Goal: Task Accomplishment & Management: Use online tool/utility

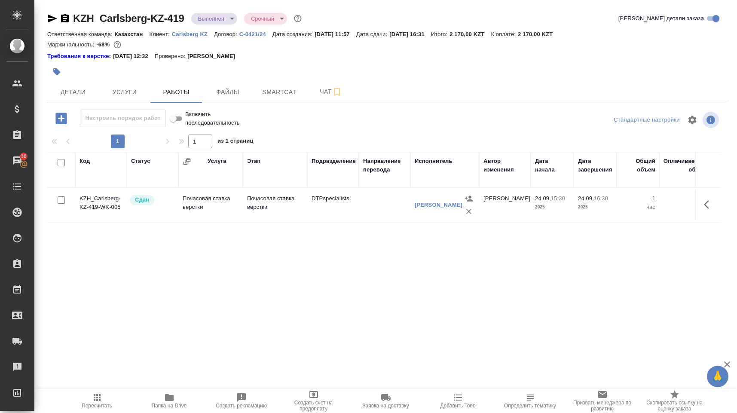
click at [103, 199] on td "KZH_Carlsberg-KZ-419-WK-005" at bounding box center [101, 205] width 52 height 30
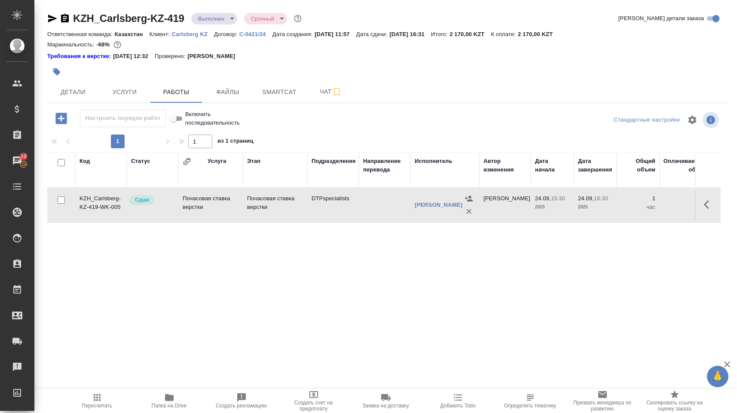
click at [103, 199] on td "KZH_Carlsberg-KZ-419-WK-005" at bounding box center [101, 205] width 52 height 30
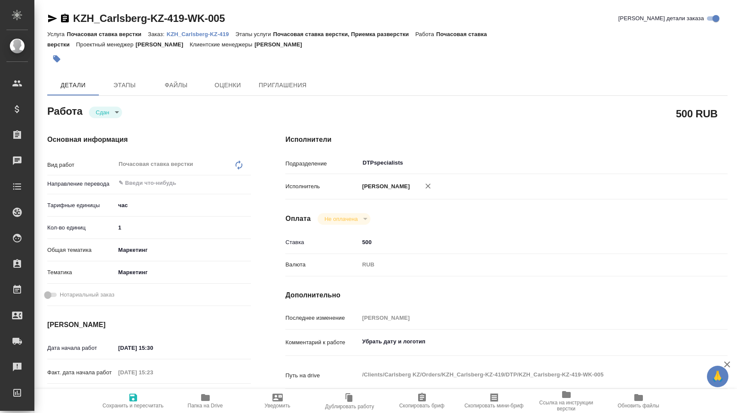
type textarea "x"
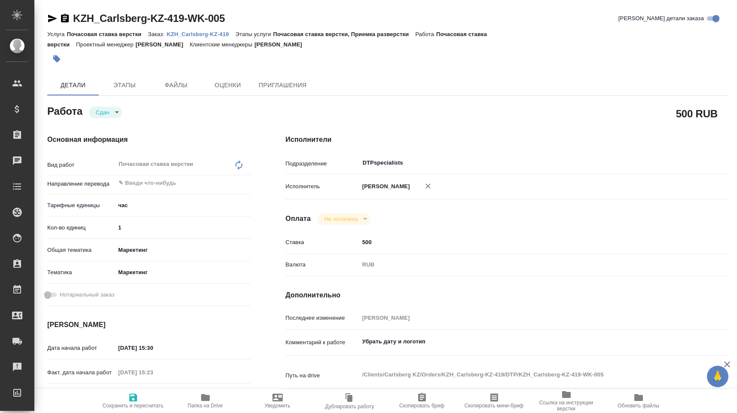
type textarea "x"
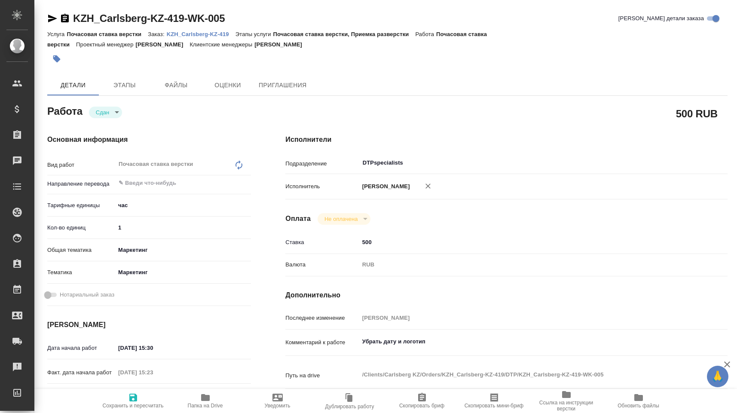
type textarea "x"
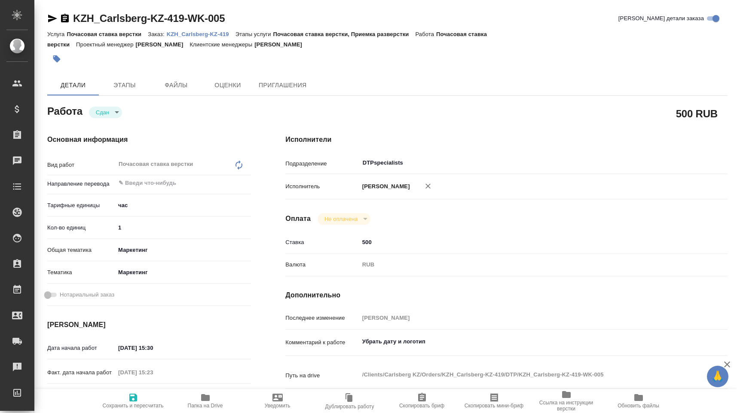
type textarea "x"
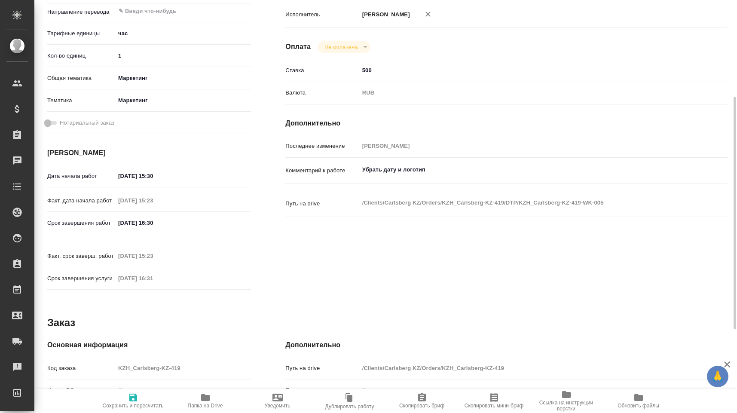
type textarea "x"
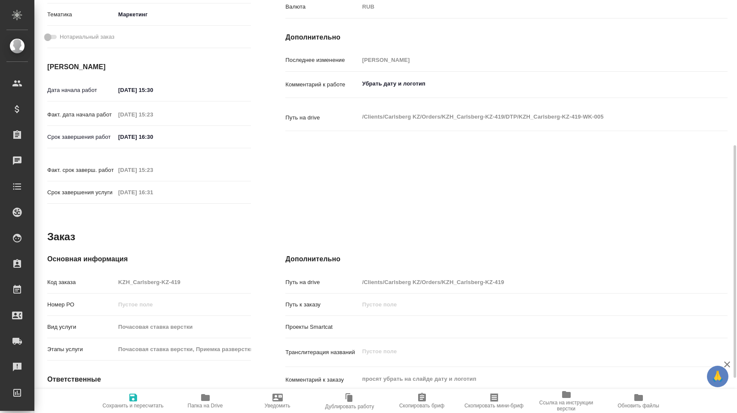
scroll to position [320, 0]
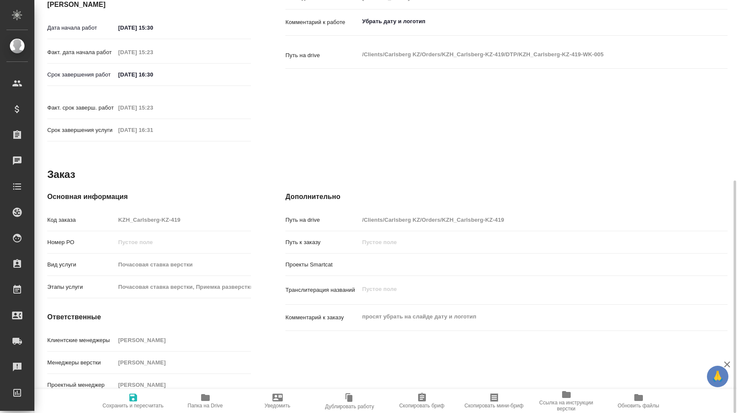
type textarea "x"
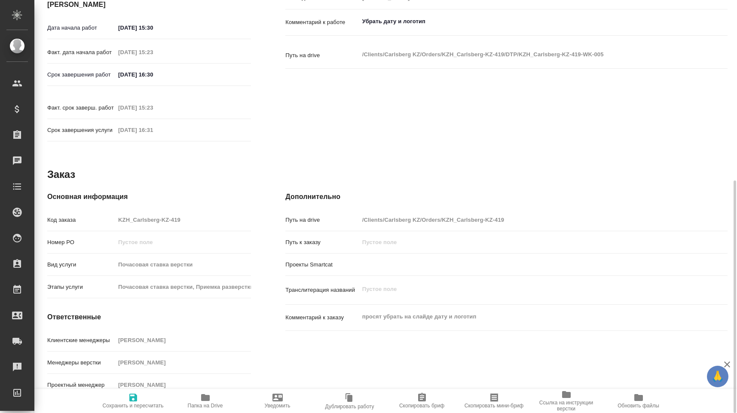
click at [213, 400] on span "Папка на Drive" at bounding box center [206, 400] width 62 height 16
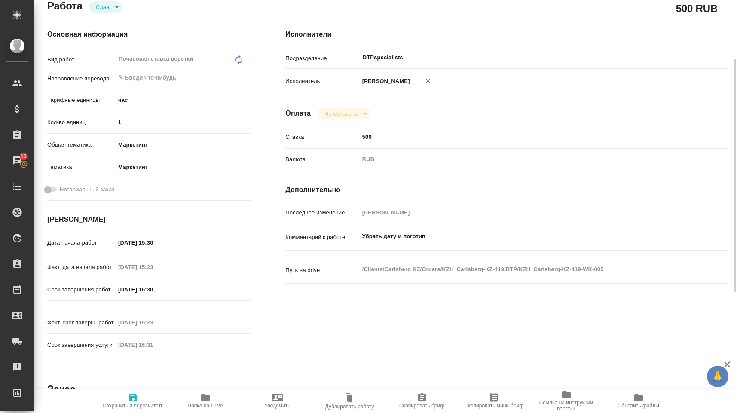
scroll to position [0, 0]
